Goal: Information Seeking & Learning: Learn about a topic

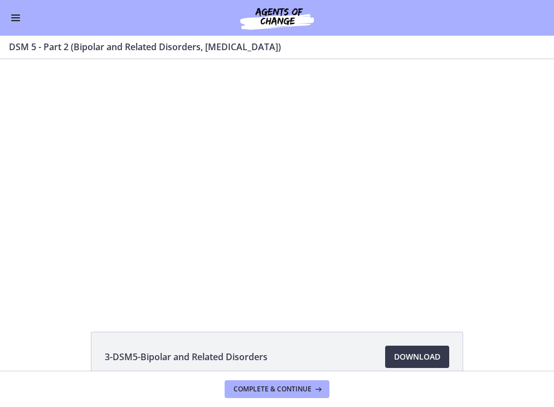
click at [14, 16] on button "Enable menu" at bounding box center [15, 17] width 13 height 13
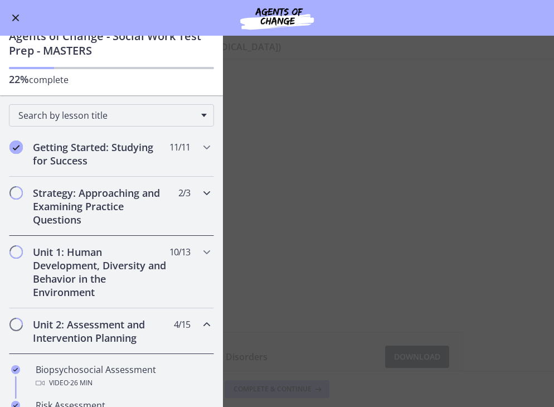
scroll to position [35, 0]
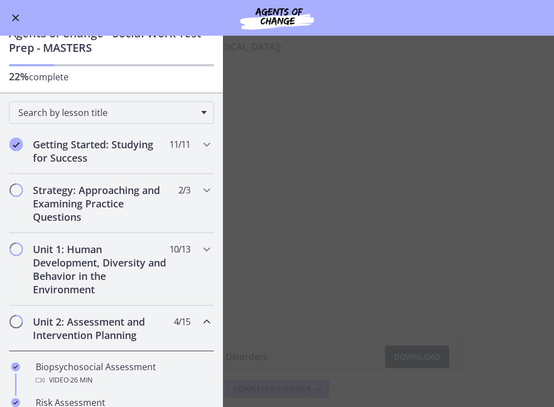
click at [343, 198] on main "DSM 5 - Part 2 (Bipolar and Related Disorders, [MEDICAL_DATA]) Enable fullscree…" at bounding box center [277, 221] width 554 height 371
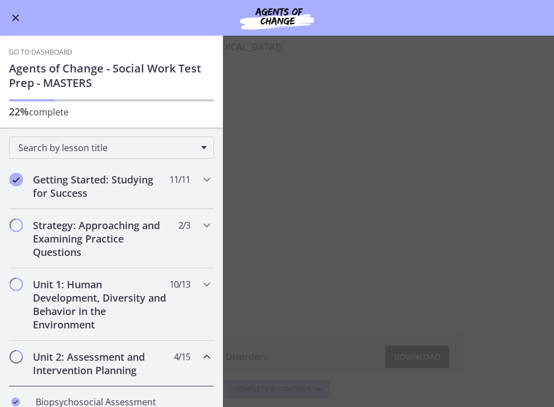
click at [16, 18] on span "Enable menu" at bounding box center [15, 17] width 7 height 7
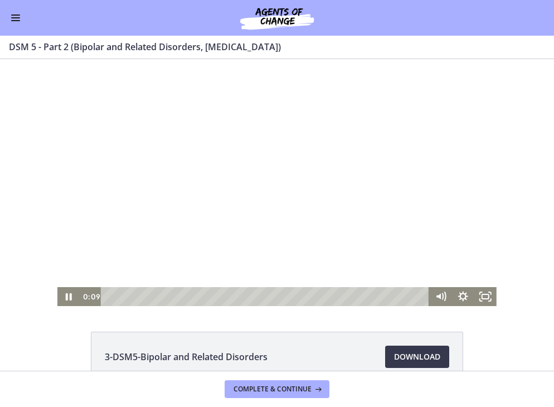
click at [224, 188] on div at bounding box center [276, 182] width 439 height 247
click at [183, 299] on div "Playbar" at bounding box center [266, 296] width 315 height 19
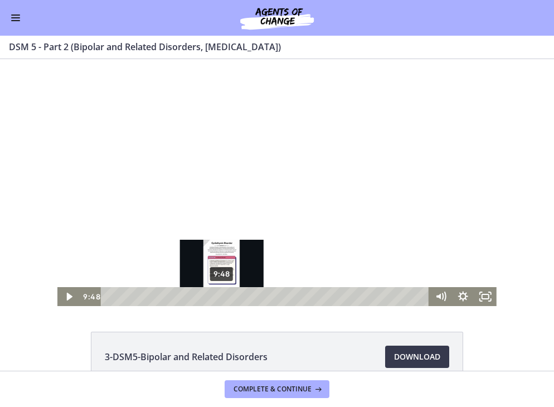
click at [222, 296] on div "9:48" at bounding box center [266, 296] width 315 height 19
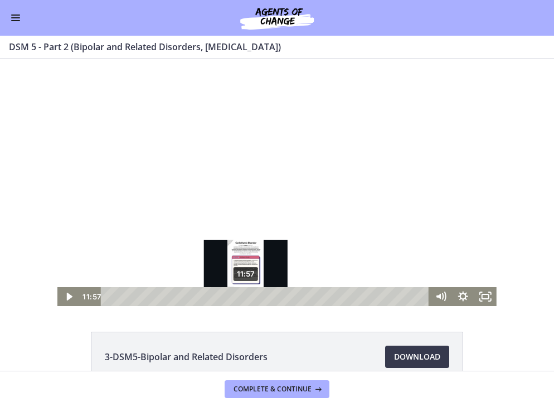
click at [246, 293] on div "11:57" at bounding box center [266, 296] width 315 height 19
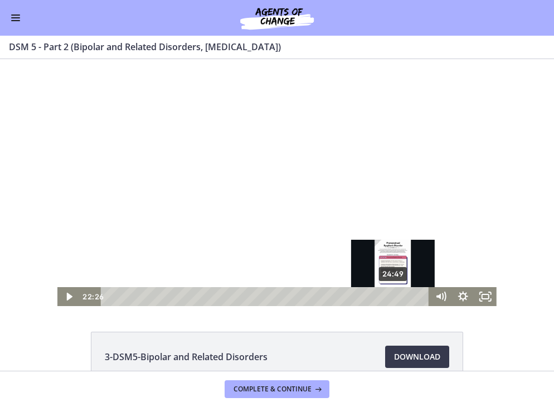
click at [394, 295] on div "24:49" at bounding box center [266, 296] width 315 height 19
click at [407, 295] on div "25:18" at bounding box center [266, 296] width 315 height 19
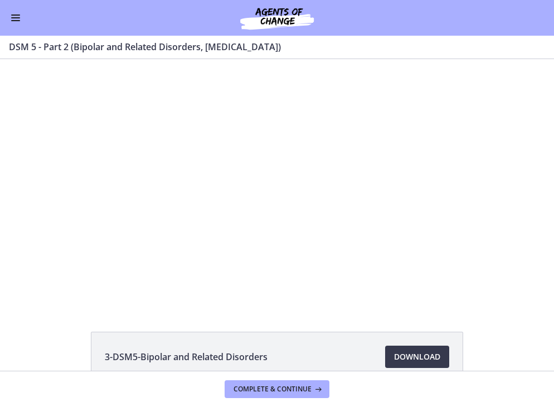
click at [14, 16] on button "Enable menu" at bounding box center [15, 17] width 13 height 13
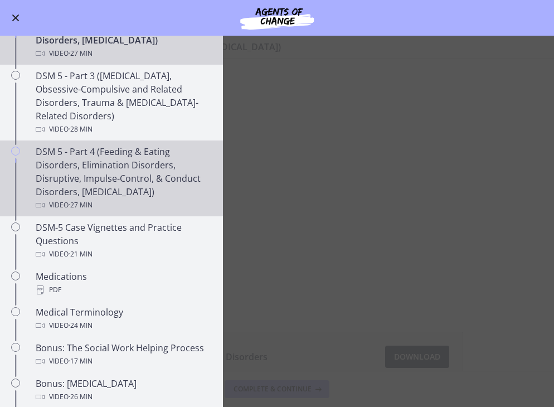
scroll to position [532, 0]
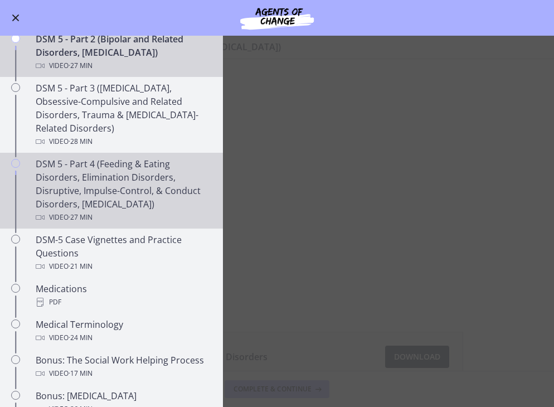
click at [117, 211] on div "Video · 27 min" at bounding box center [123, 217] width 174 height 13
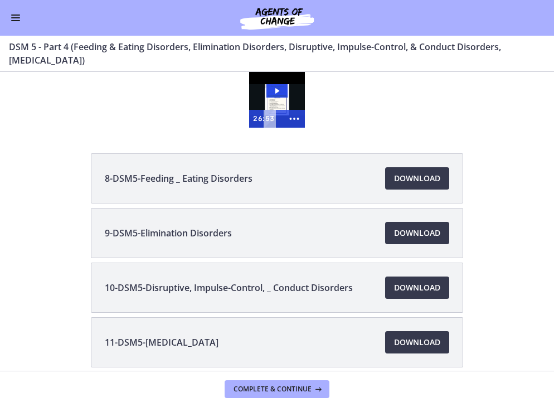
click at [276, 90] on icon "Play Video: cmsec0qq9n7s72sd4oig.mp4" at bounding box center [277, 91] width 4 height 6
click at [282, 95] on div at bounding box center [277, 100] width 56 height 56
click at [275, 90] on div at bounding box center [277, 100] width 56 height 56
click at [279, 91] on div at bounding box center [277, 100] width 56 height 56
click at [297, 119] on icon "Show more buttons" at bounding box center [294, 118] width 26 height 21
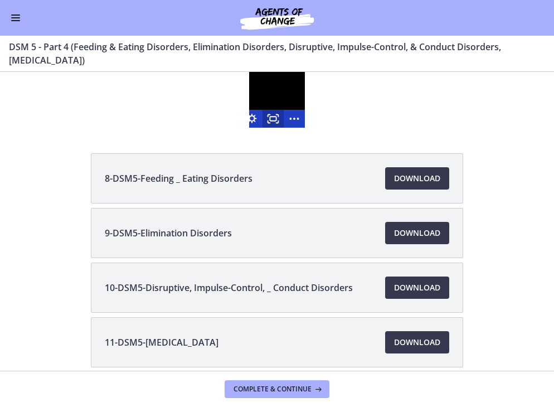
click at [278, 124] on icon "Fullscreen" at bounding box center [272, 119] width 21 height 18
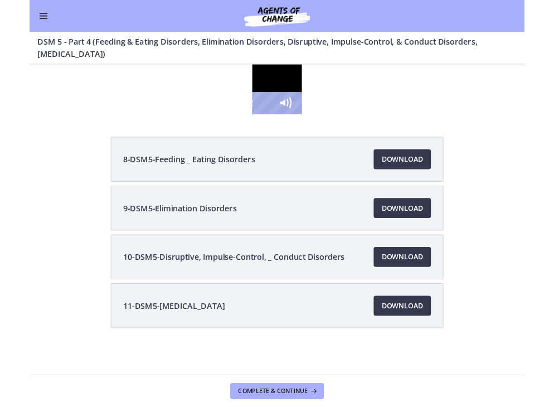
scroll to position [534, 0]
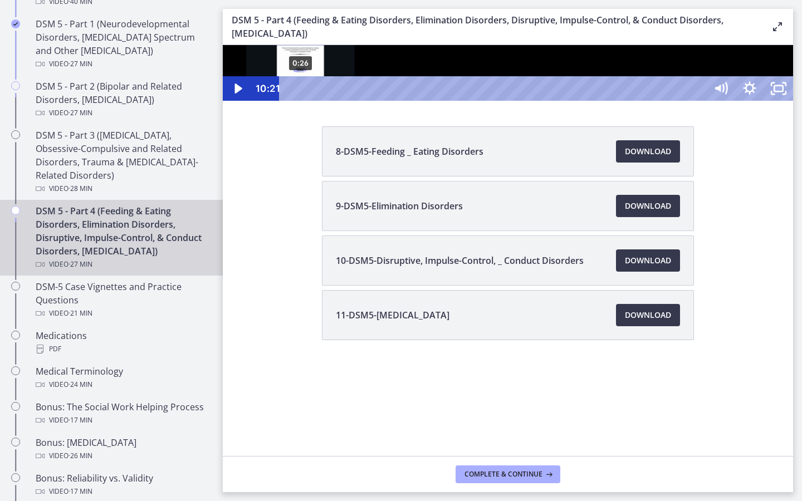
click at [301, 101] on div "0:26" at bounding box center [494, 88] width 409 height 25
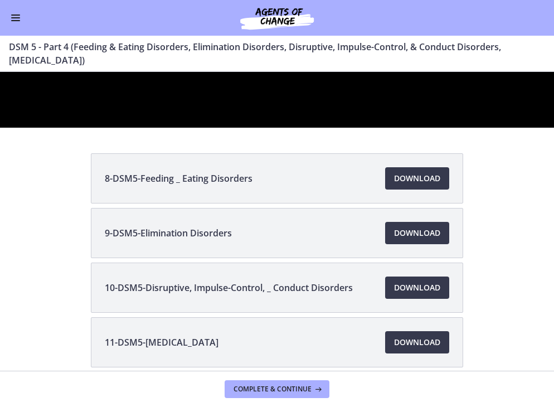
scroll to position [532, 0]
